Goal: Obtain resource: Obtain resource

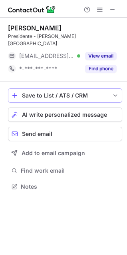
scroll to position [174, 127]
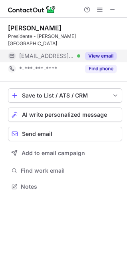
click at [101, 52] on button "View email" at bounding box center [101, 56] width 32 height 8
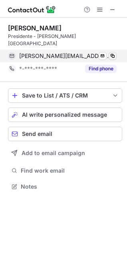
click at [113, 53] on span at bounding box center [112, 56] width 6 height 6
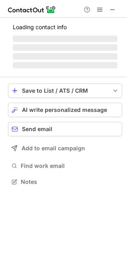
scroll to position [187, 127]
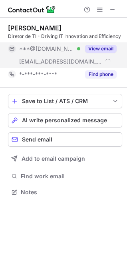
click at [101, 48] on button "View email" at bounding box center [101, 49] width 32 height 8
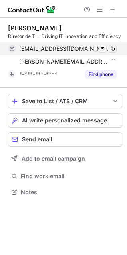
click at [112, 47] on span at bounding box center [112, 49] width 6 height 6
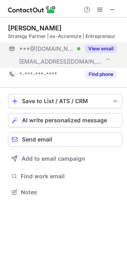
click at [101, 48] on button "View email" at bounding box center [101, 49] width 32 height 8
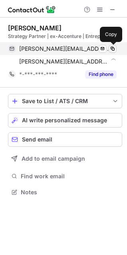
click at [113, 48] on span at bounding box center [112, 49] width 6 height 6
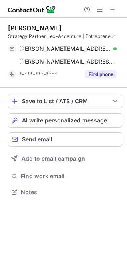
scroll to position [181, 127]
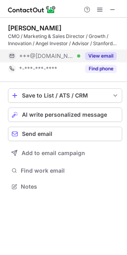
click at [98, 54] on button "View email" at bounding box center [101, 56] width 32 height 8
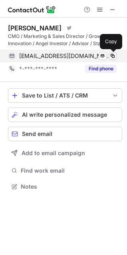
click at [112, 54] on span at bounding box center [112, 56] width 6 height 6
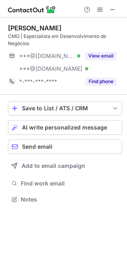
scroll to position [194, 127]
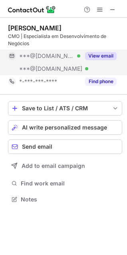
click at [99, 54] on button "View email" at bounding box center [101, 56] width 32 height 8
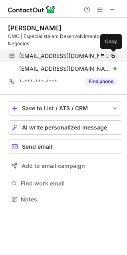
click at [113, 55] on span at bounding box center [112, 56] width 6 height 6
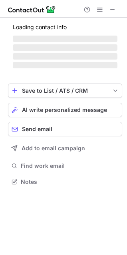
scroll to position [181, 127]
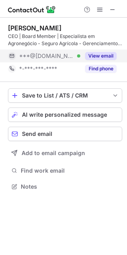
click at [100, 56] on button "View email" at bounding box center [101, 56] width 32 height 8
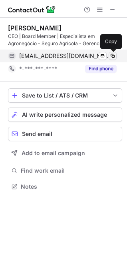
click at [114, 54] on span at bounding box center [112, 56] width 6 height 6
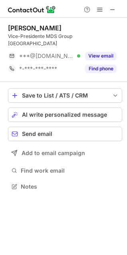
scroll to position [174, 127]
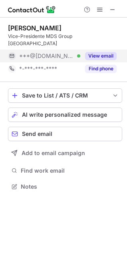
click at [98, 52] on button "View email" at bounding box center [101, 56] width 32 height 8
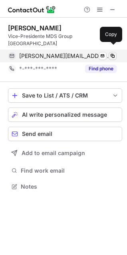
click at [114, 53] on span at bounding box center [112, 56] width 6 height 6
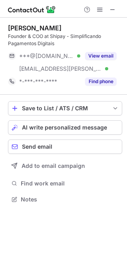
scroll to position [194, 127]
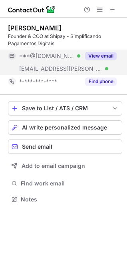
click at [105, 56] on button "View email" at bounding box center [101, 56] width 32 height 8
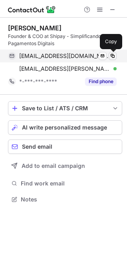
click at [113, 55] on span at bounding box center [112, 56] width 6 height 6
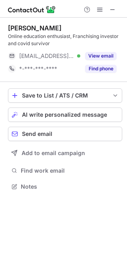
scroll to position [181, 127]
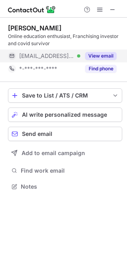
click at [109, 54] on button "View email" at bounding box center [101, 56] width 32 height 8
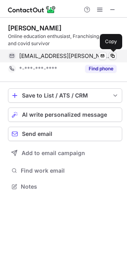
click at [113, 54] on span at bounding box center [112, 56] width 6 height 6
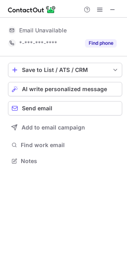
scroll to position [192, 127]
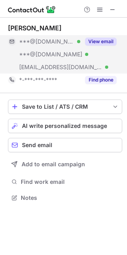
click at [103, 40] on button "View email" at bounding box center [101, 42] width 32 height 8
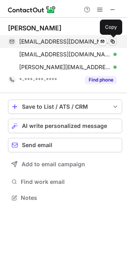
click at [113, 41] on span at bounding box center [112, 41] width 6 height 6
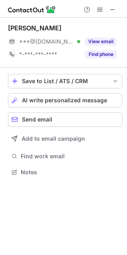
scroll to position [167, 127]
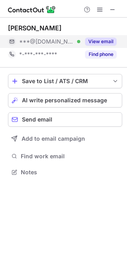
click at [100, 40] on button "View email" at bounding box center [101, 42] width 32 height 8
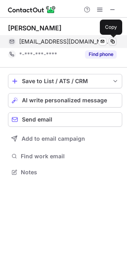
click at [114, 40] on span at bounding box center [112, 41] width 6 height 6
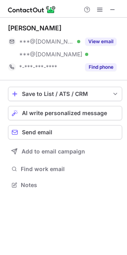
scroll to position [179, 127]
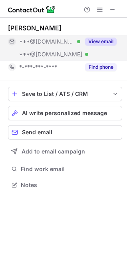
click at [108, 42] on button "View email" at bounding box center [101, 42] width 32 height 8
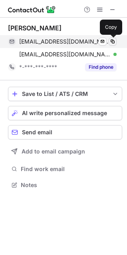
click at [114, 41] on span at bounding box center [112, 41] width 6 height 6
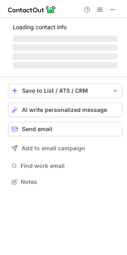
scroll to position [167, 127]
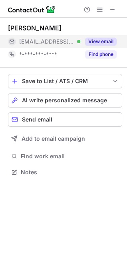
click at [101, 40] on button "View email" at bounding box center [101, 42] width 32 height 8
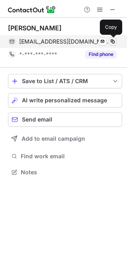
click at [112, 41] on span at bounding box center [112, 41] width 6 height 6
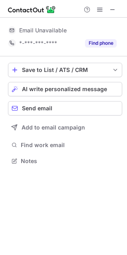
scroll to position [179, 127]
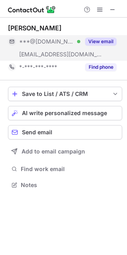
click at [99, 42] on button "View email" at bounding box center [101, 42] width 32 height 8
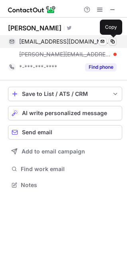
click at [112, 39] on span at bounding box center [112, 41] width 6 height 6
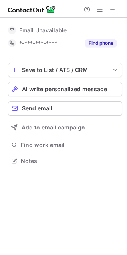
scroll to position [167, 127]
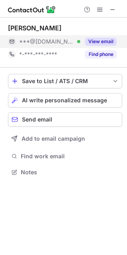
click at [93, 42] on button "View email" at bounding box center [101, 42] width 32 height 8
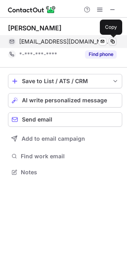
click at [113, 40] on span at bounding box center [112, 41] width 6 height 6
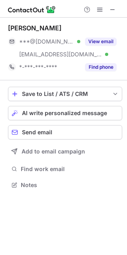
scroll to position [179, 127]
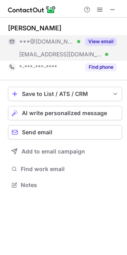
click at [97, 41] on button "View email" at bounding box center [101, 42] width 32 height 8
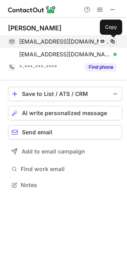
click at [112, 41] on span at bounding box center [112, 41] width 6 height 6
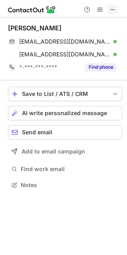
click at [112, 8] on span at bounding box center [112, 9] width 6 height 6
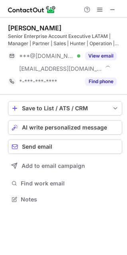
scroll to position [194, 127]
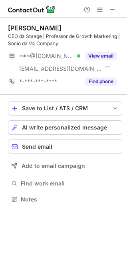
scroll to position [194, 127]
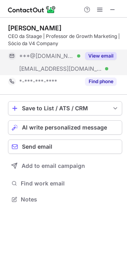
click at [108, 55] on button "View email" at bounding box center [101, 56] width 32 height 8
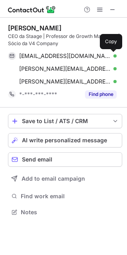
scroll to position [207, 127]
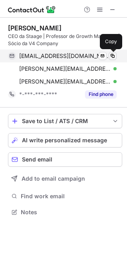
click at [113, 55] on span at bounding box center [112, 56] width 6 height 6
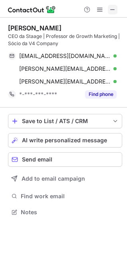
click at [112, 11] on span at bounding box center [112, 9] width 6 height 6
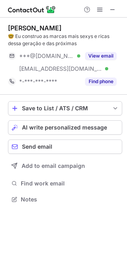
scroll to position [194, 127]
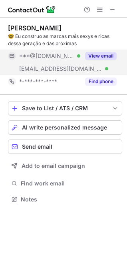
click at [94, 55] on button "View email" at bounding box center [101, 56] width 32 height 8
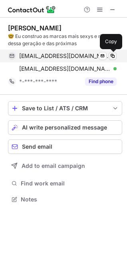
click at [113, 56] on span at bounding box center [112, 56] width 6 height 6
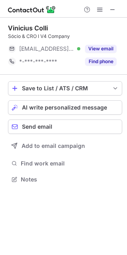
scroll to position [174, 127]
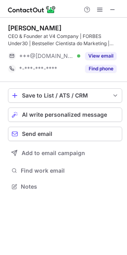
scroll to position [181, 127]
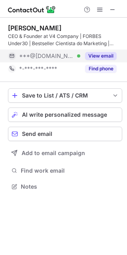
click at [108, 56] on button "View email" at bounding box center [101, 56] width 32 height 8
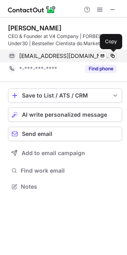
click at [113, 55] on span at bounding box center [112, 56] width 6 height 6
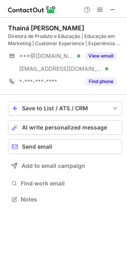
scroll to position [194, 127]
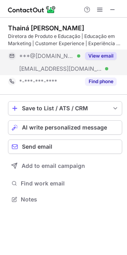
click at [103, 53] on button "View email" at bounding box center [101, 56] width 32 height 8
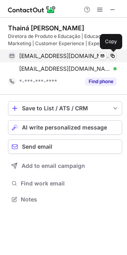
click at [112, 55] on span at bounding box center [112, 56] width 6 height 6
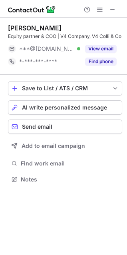
scroll to position [181, 127]
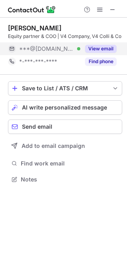
click at [101, 53] on button "View email" at bounding box center [101, 49] width 32 height 8
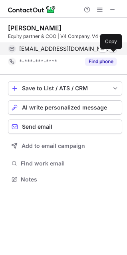
click at [114, 52] on span at bounding box center [112, 49] width 6 height 6
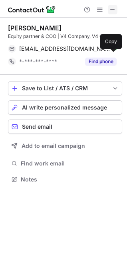
click at [112, 9] on span at bounding box center [112, 9] width 6 height 6
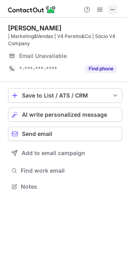
click at [113, 8] on span at bounding box center [112, 9] width 6 height 6
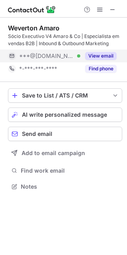
click at [108, 56] on button "View email" at bounding box center [101, 56] width 32 height 8
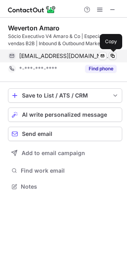
click at [113, 56] on span at bounding box center [112, 56] width 6 height 6
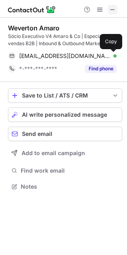
click at [112, 6] on span at bounding box center [112, 9] width 6 height 6
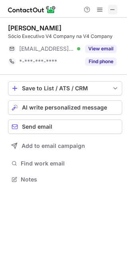
click at [114, 9] on span at bounding box center [112, 9] width 6 height 6
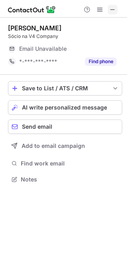
click at [114, 8] on span at bounding box center [112, 9] width 6 height 6
click at [112, 8] on span at bounding box center [112, 9] width 6 height 6
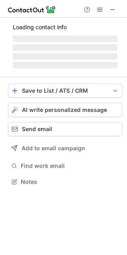
scroll to position [194, 127]
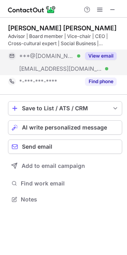
click at [106, 55] on button "View email" at bounding box center [101, 56] width 32 height 8
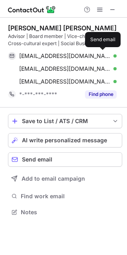
scroll to position [207, 127]
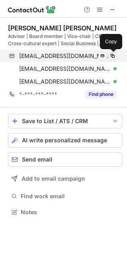
click at [113, 55] on span at bounding box center [112, 56] width 6 height 6
